Goal: Task Accomplishment & Management: Manage account settings

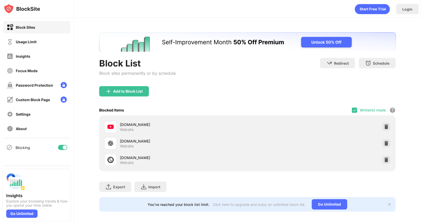
click at [61, 149] on div at bounding box center [62, 147] width 9 height 5
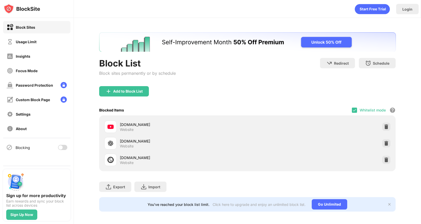
click at [62, 149] on div at bounding box center [61, 148] width 4 height 4
